Goal: Task Accomplishment & Management: Complete application form

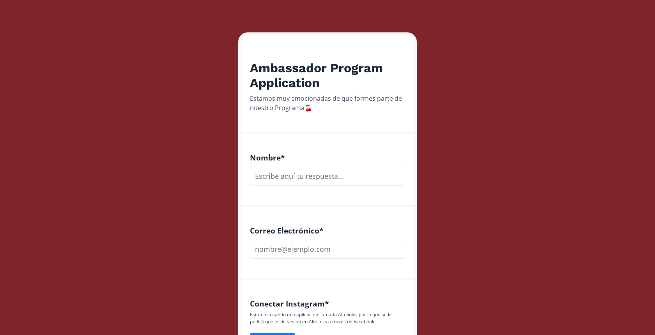
scroll to position [99, 0]
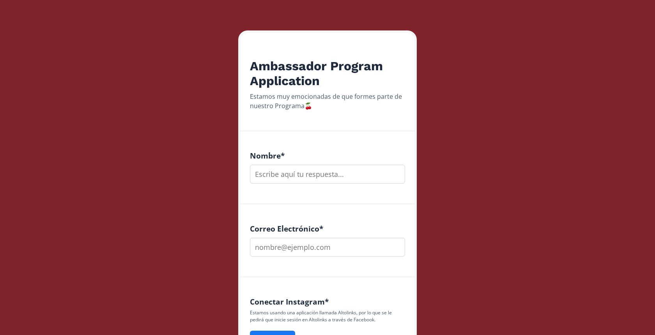
click at [304, 179] on input "text" at bounding box center [327, 174] width 155 height 19
type input "A"
type input "[PERSON_NAME]"
click at [352, 250] on input "email" at bounding box center [327, 246] width 155 height 19
type input "i"
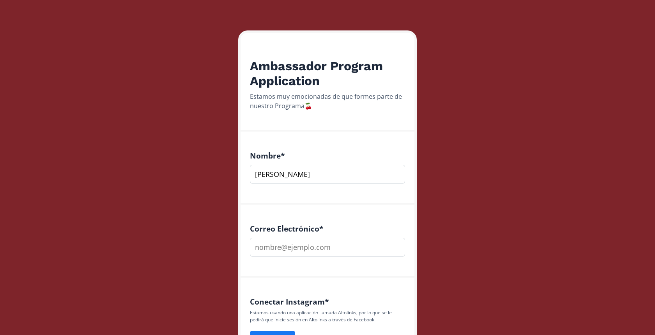
paste input "[EMAIL_ADDRESS][DOMAIN_NAME]"
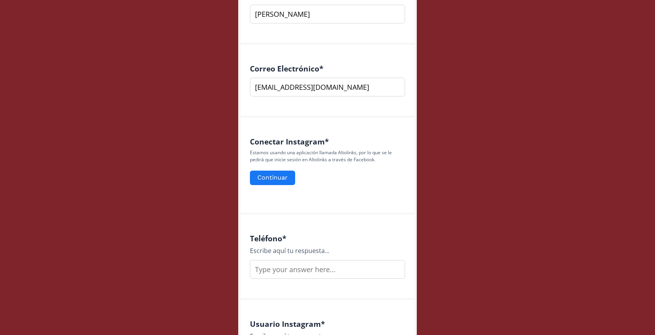
scroll to position [274, 0]
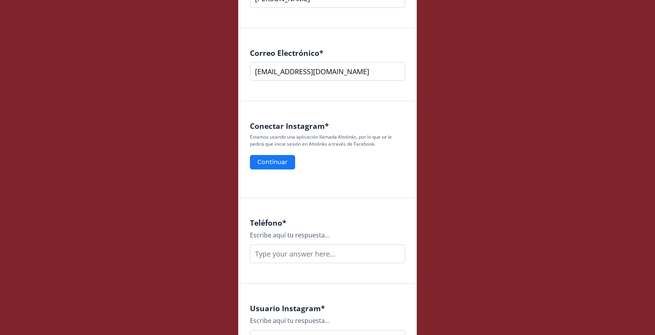
type input "[EMAIL_ADDRESS][DOMAIN_NAME]"
click at [318, 252] on input "text" at bounding box center [327, 253] width 155 height 19
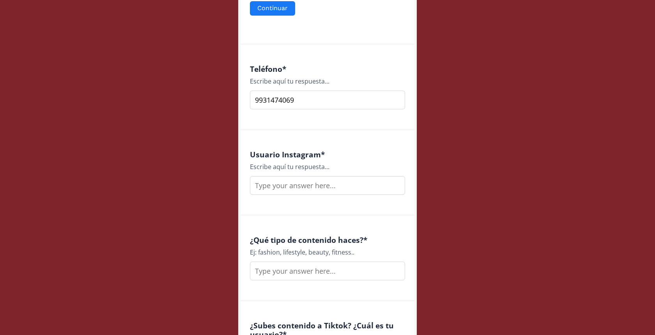
scroll to position [441, 0]
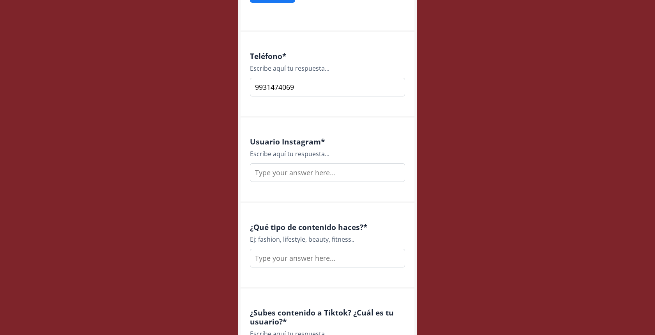
type input "9931474069"
click at [319, 176] on input "text" at bounding box center [327, 172] width 155 height 19
type input "itzelsastre"
click at [301, 262] on input "text" at bounding box center [327, 257] width 155 height 19
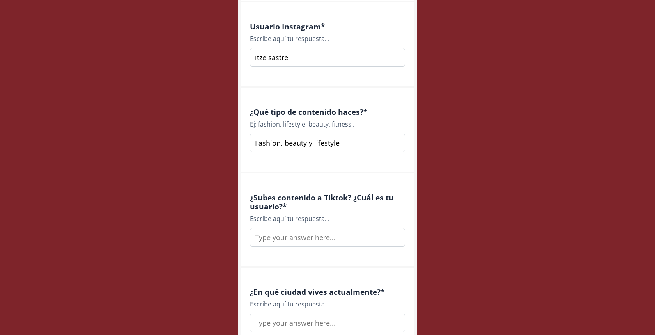
scroll to position [559, 0]
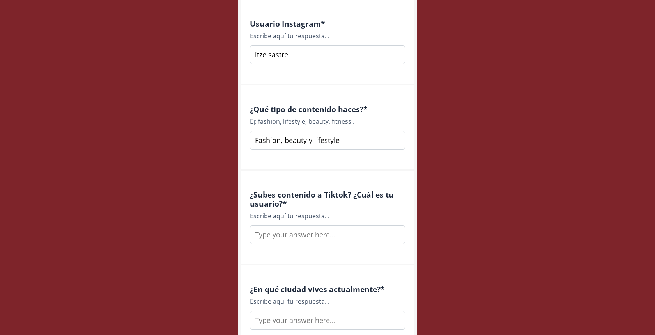
type input "Fashion, beauty y lifestyle"
click at [311, 239] on input "text" at bounding box center [327, 234] width 155 height 19
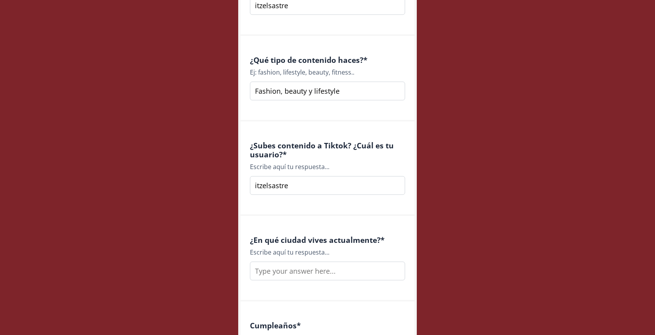
scroll to position [620, 0]
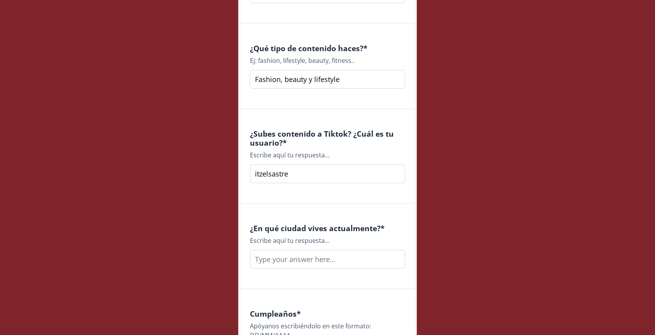
type input "itzelsastre"
click at [315, 255] on input "text" at bounding box center [327, 259] width 155 height 19
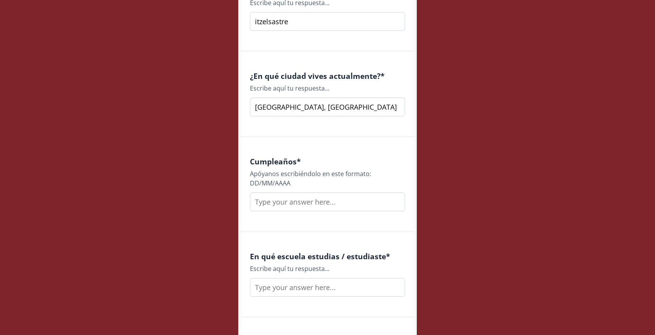
scroll to position [821, 0]
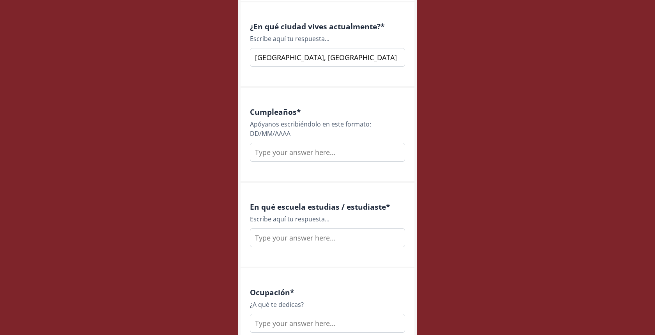
type input "[GEOGRAPHIC_DATA], [GEOGRAPHIC_DATA]"
click at [264, 151] on input "text" at bounding box center [327, 152] width 155 height 19
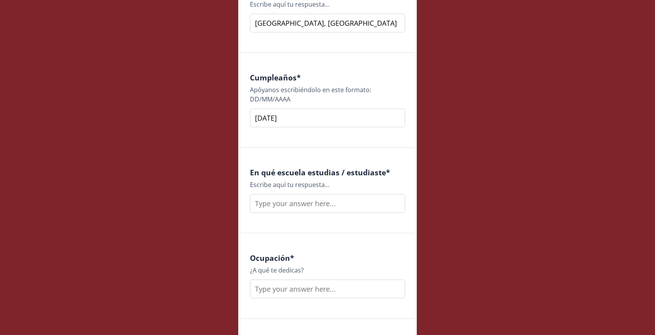
scroll to position [865, 0]
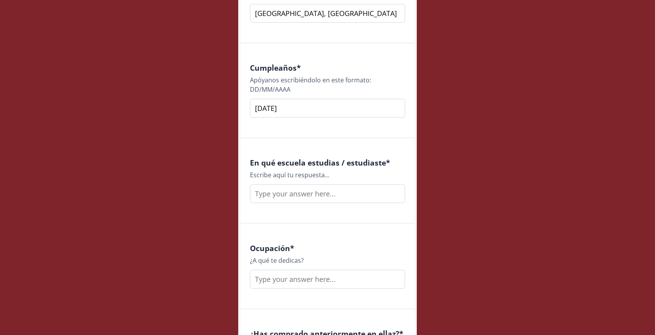
type input "[DATE]"
click at [294, 194] on input "text" at bounding box center [327, 193] width 155 height 19
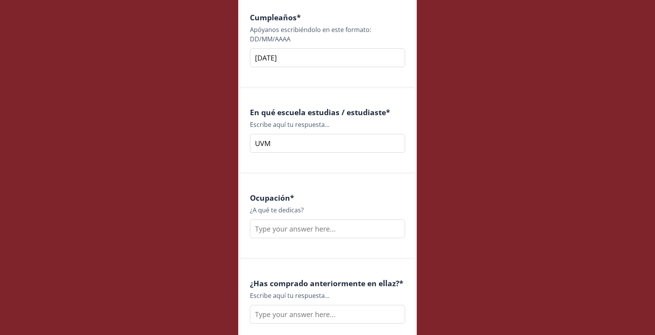
scroll to position [916, 0]
type input "UVM"
click at [326, 229] on input "text" at bounding box center [327, 228] width 155 height 19
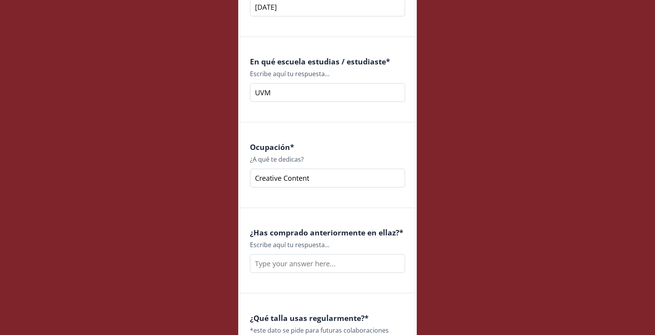
scroll to position [1072, 0]
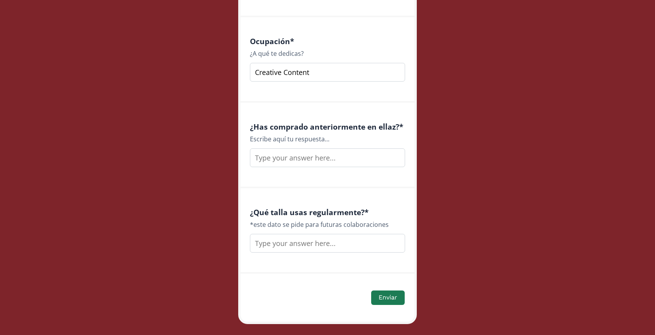
type input "Creative Content"
click at [316, 162] on input "text" at bounding box center [327, 157] width 155 height 19
type input "Sí"
click at [334, 252] on div "¿Qué talla usas regularmente? * *este dato se pide para futuras colaboraciones" at bounding box center [328, 230] width 174 height 85
click at [331, 248] on input "text" at bounding box center [327, 243] width 155 height 19
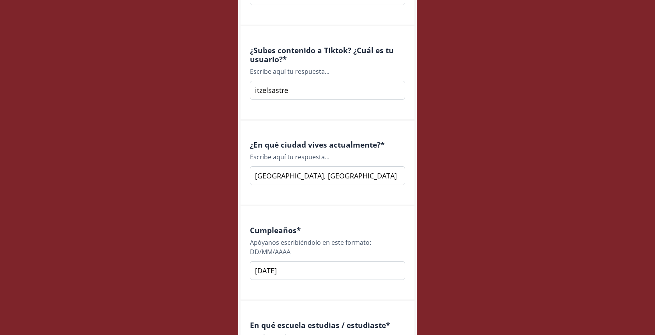
scroll to position [1088, 0]
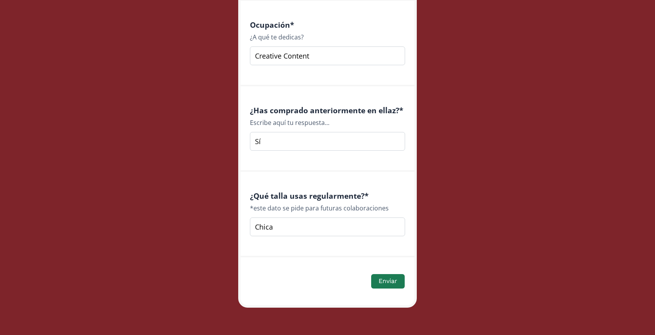
drag, startPoint x: 320, startPoint y: 225, endPoint x: 245, endPoint y: 215, distance: 75.5
click at [254, 217] on input "Chica" at bounding box center [327, 226] width 155 height 19
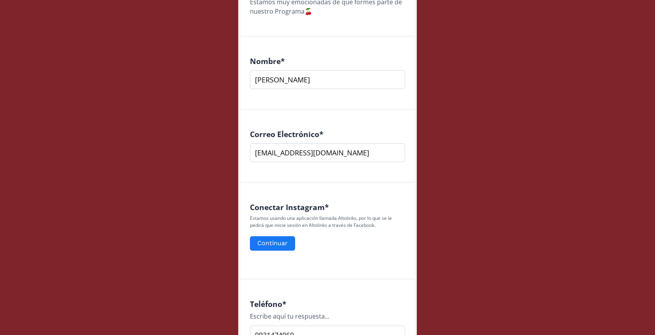
scroll to position [216, 0]
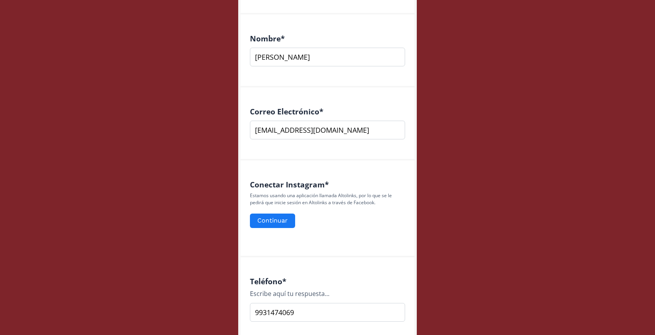
type input "S o XS"
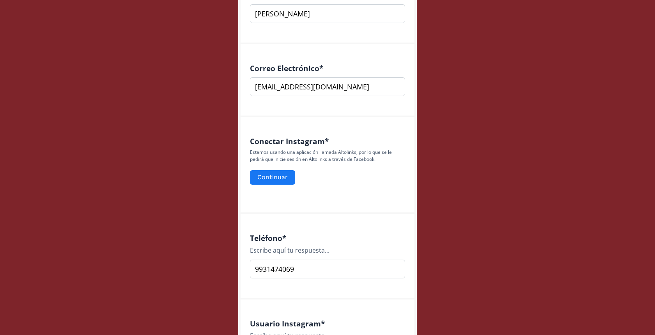
scroll to position [273, 0]
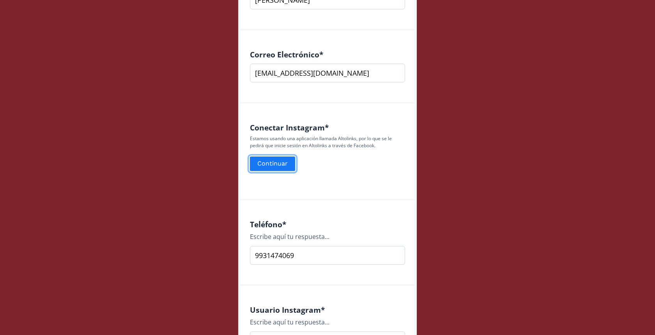
click at [280, 162] on button "Continuar" at bounding box center [273, 163] width 48 height 17
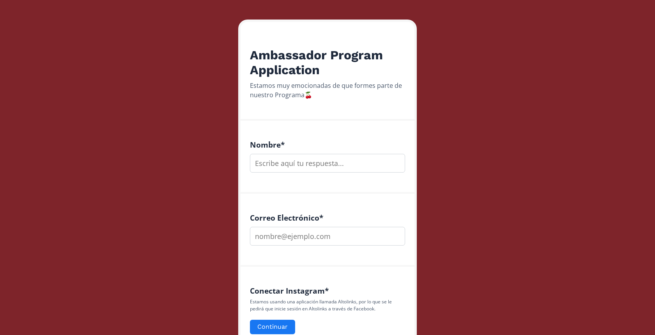
scroll to position [136, 0]
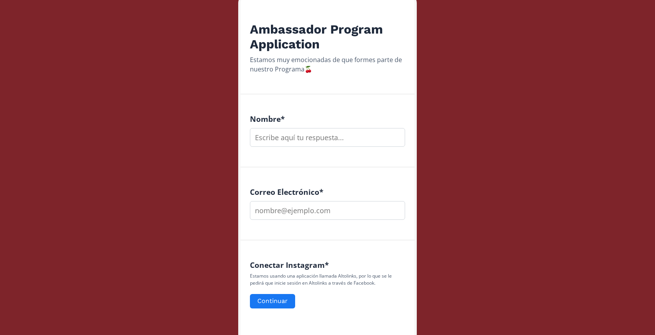
click at [298, 138] on input "text" at bounding box center [327, 137] width 155 height 19
click at [309, 206] on input "email" at bounding box center [327, 210] width 155 height 19
click at [307, 138] on input "[PERSON_NAME]" at bounding box center [327, 137] width 155 height 19
type input "[PERSON_NAME]"
click at [285, 215] on input "email" at bounding box center [327, 210] width 155 height 19
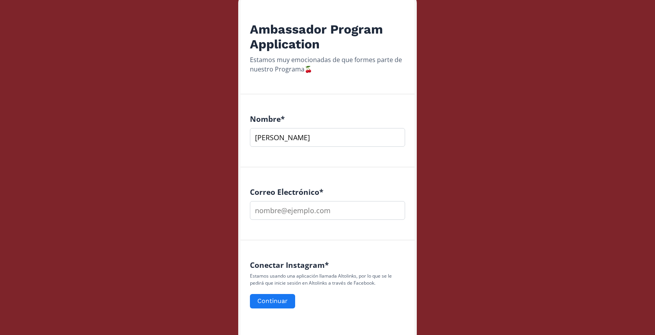
paste input "[EMAIL_ADDRESS][DOMAIN_NAME]"
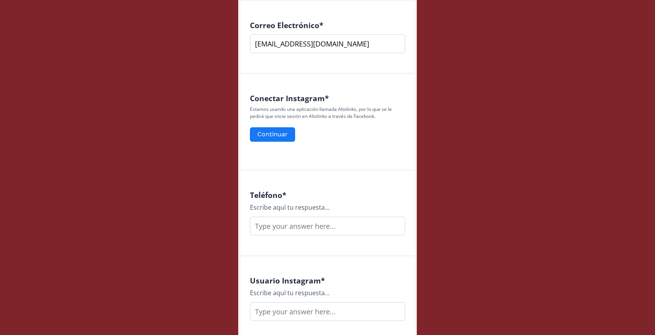
scroll to position [315, 0]
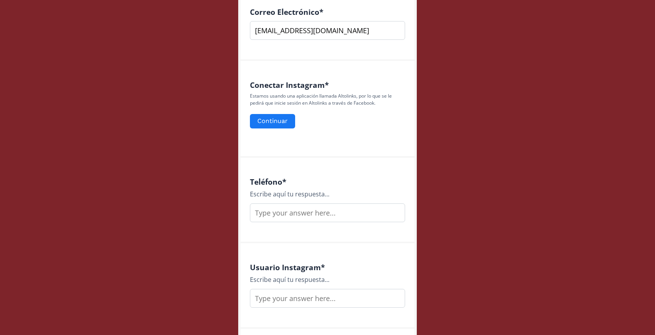
type input "[EMAIL_ADDRESS][DOMAIN_NAME]"
click at [307, 207] on input "text" at bounding box center [327, 212] width 155 height 19
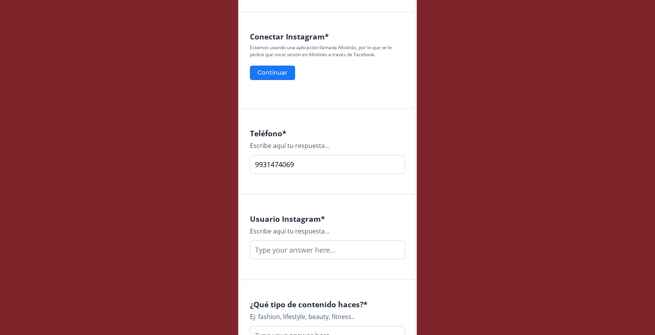
scroll to position [412, 0]
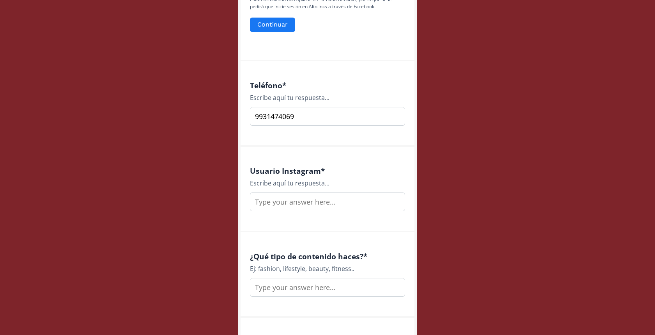
type input "9931474069"
click at [301, 203] on input "text" at bounding box center [327, 201] width 155 height 19
type input "itzelsastre"
click at [292, 296] on input "text" at bounding box center [327, 287] width 155 height 19
drag, startPoint x: 330, startPoint y: 269, endPoint x: 257, endPoint y: 269, distance: 72.9
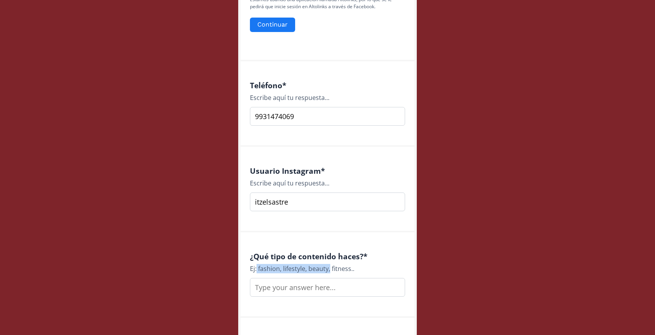
click at [257, 269] on div "Ej: fashion, lifestyle, beauty, fitness.." at bounding box center [327, 268] width 155 height 9
copy div "fashion, lifestyle, beauty,"
click at [276, 288] on input "text" at bounding box center [327, 287] width 155 height 19
paste input "fashion, lifestyle, beauty,"
click at [260, 287] on input "fashion, lifestyle, beauty," at bounding box center [327, 287] width 155 height 19
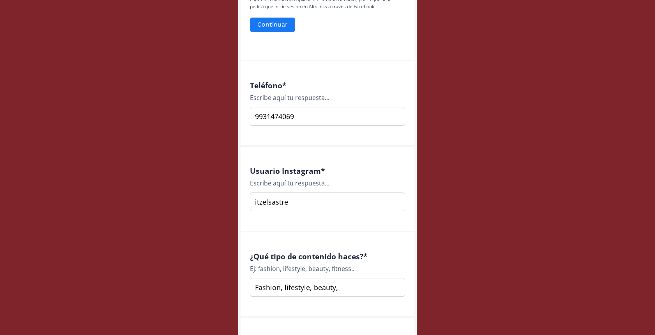
click at [342, 290] on input "Fashion, lifestyle, beauty," at bounding box center [327, 287] width 155 height 19
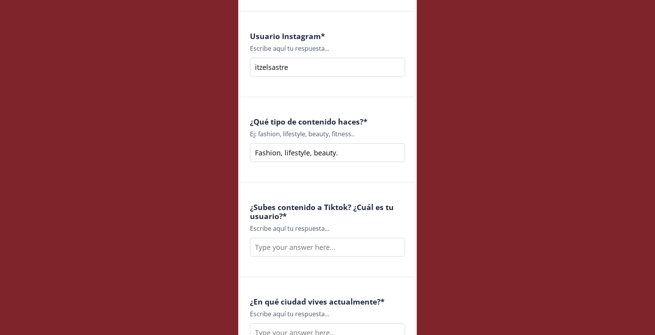
scroll to position [576, 0]
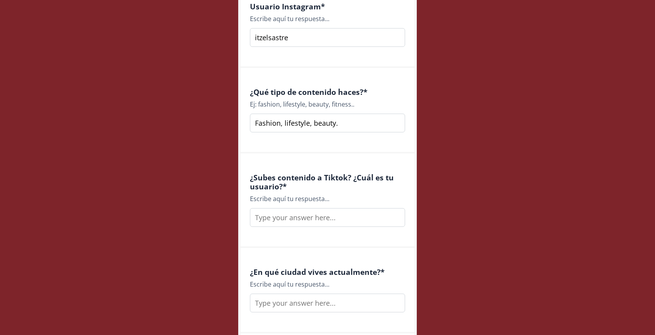
type input "Fashion, lifestyle, beauty."
click at [313, 216] on input "text" at bounding box center [327, 217] width 155 height 19
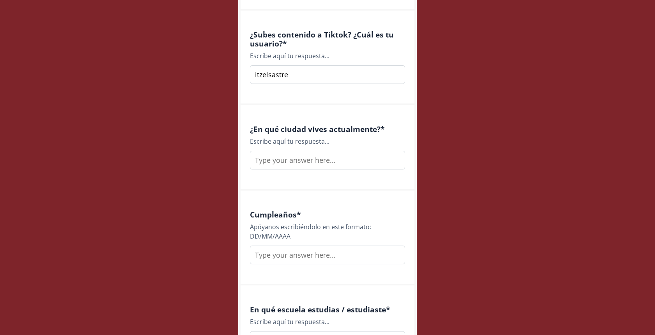
scroll to position [765, 0]
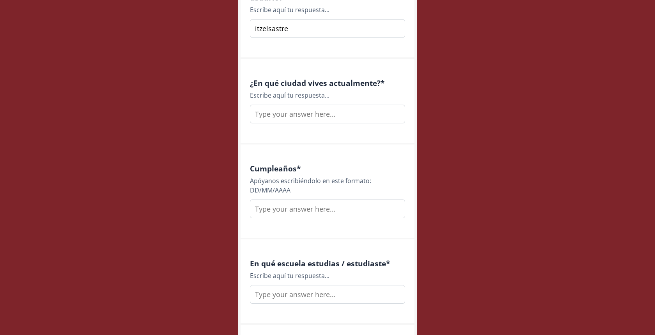
type input "itzelsastre"
click at [319, 112] on input "text" at bounding box center [327, 113] width 155 height 19
type input "[GEOGRAPHIC_DATA], [GEOGRAPHIC_DATA]"
click at [305, 211] on input "text" at bounding box center [327, 208] width 155 height 19
type input "1"
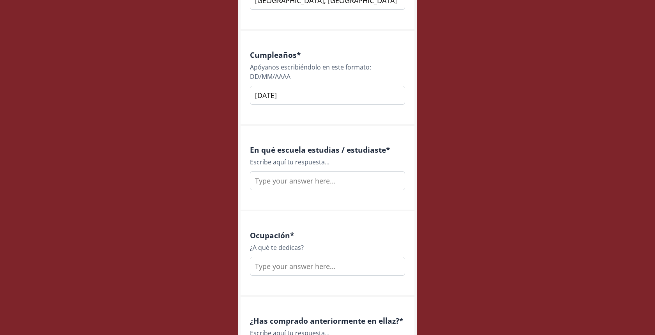
scroll to position [878, 0]
type input "[DATE]"
click at [312, 179] on input "text" at bounding box center [327, 180] width 155 height 19
type input "UVM"
click at [299, 260] on input "text" at bounding box center [327, 265] width 155 height 19
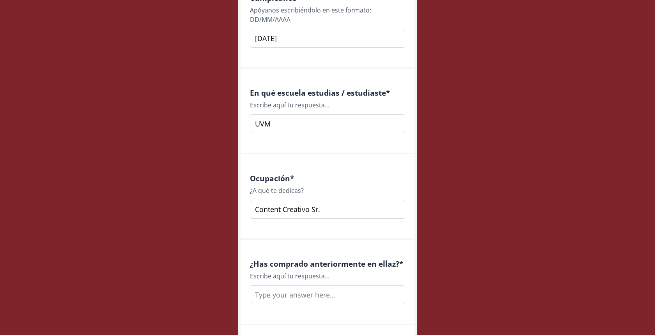
scroll to position [1027, 0]
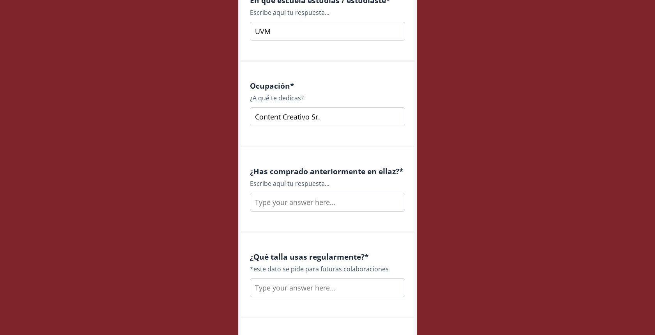
type input "Content Creativo Sr."
click at [295, 198] on input "text" at bounding box center [327, 202] width 155 height 19
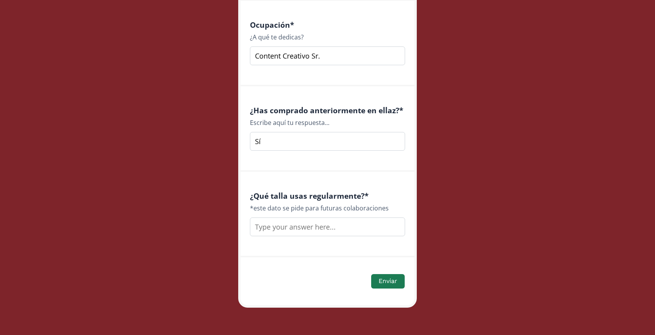
type input "Sí"
click at [287, 216] on div "¿Qué talla usas regularmente? * *este dato se pide para futuras colaboraciones" at bounding box center [327, 213] width 155 height 45
click at [289, 223] on input "text" at bounding box center [327, 226] width 155 height 19
type input "S o XS"
click at [379, 278] on button "Enviar" at bounding box center [388, 281] width 36 height 17
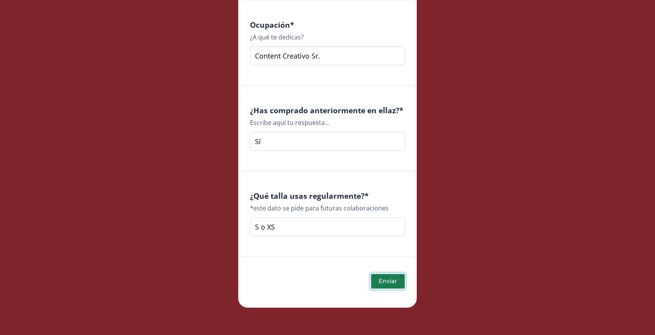
click at [381, 278] on button "Enviar" at bounding box center [388, 281] width 36 height 17
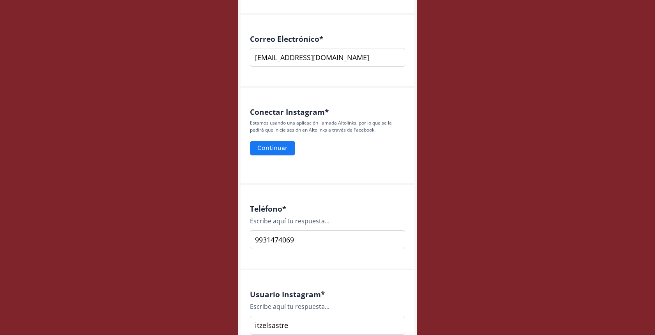
scroll to position [279, 0]
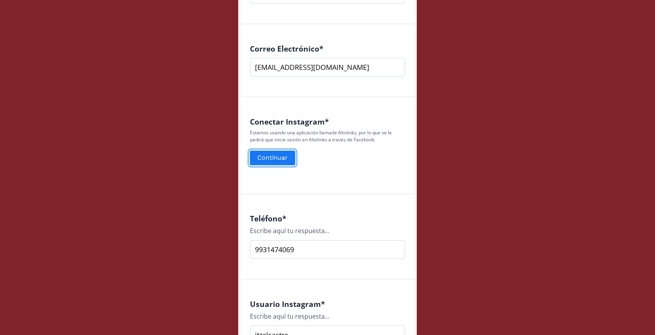
click at [280, 155] on button "Continuar" at bounding box center [273, 157] width 48 height 17
